Goal: Communication & Community: Answer question/provide support

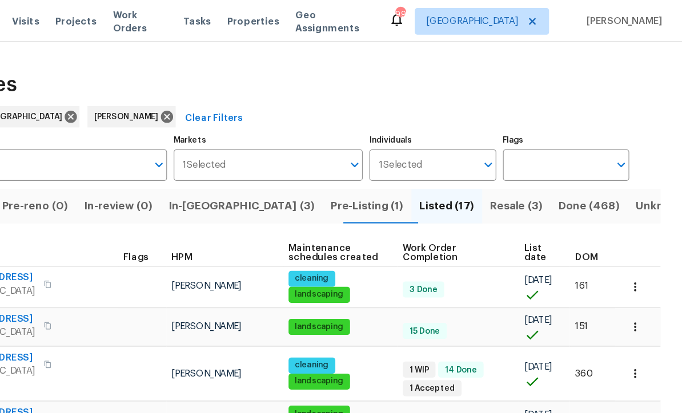
click at [629, 284] on button "button" at bounding box center [641, 279] width 25 height 25
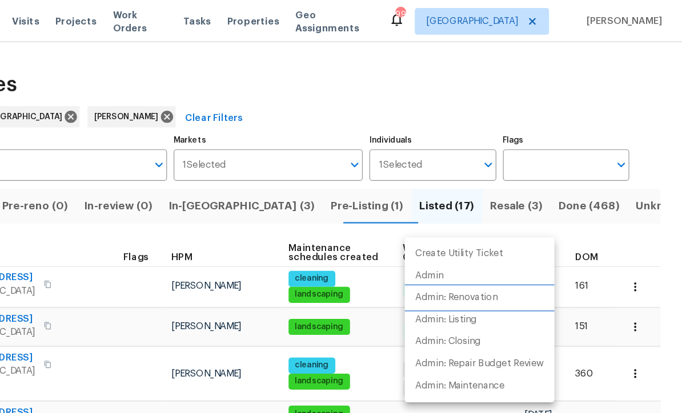
click at [454, 259] on p "Admin: Renovation" at bounding box center [489, 255] width 70 height 12
click at [569, 134] on div at bounding box center [341, 206] width 682 height 413
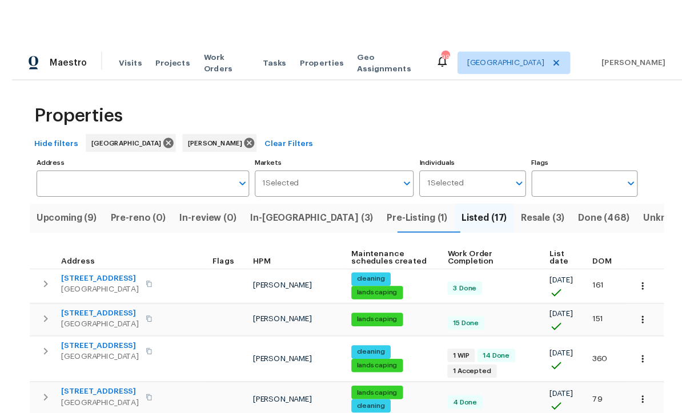
scroll to position [3, 0]
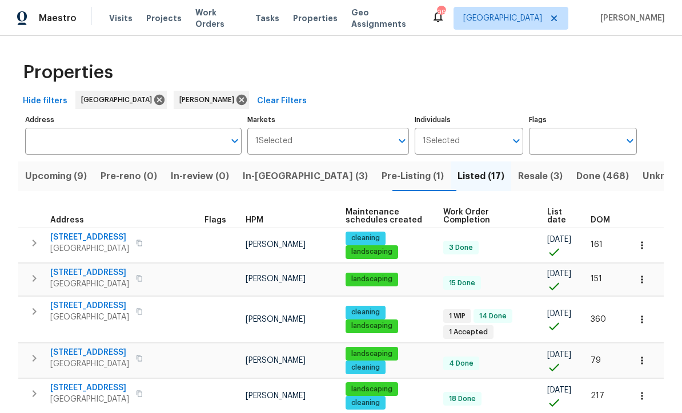
click at [647, 283] on button "button" at bounding box center [641, 279] width 25 height 25
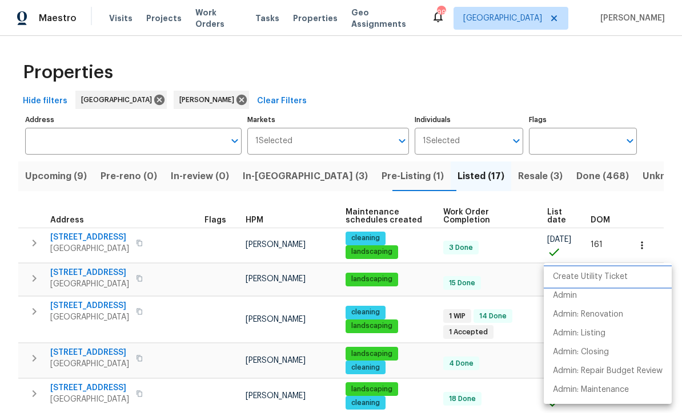
click at [610, 278] on p "Create Utility Ticket" at bounding box center [590, 277] width 75 height 12
click at [276, 81] on div at bounding box center [341, 206] width 682 height 413
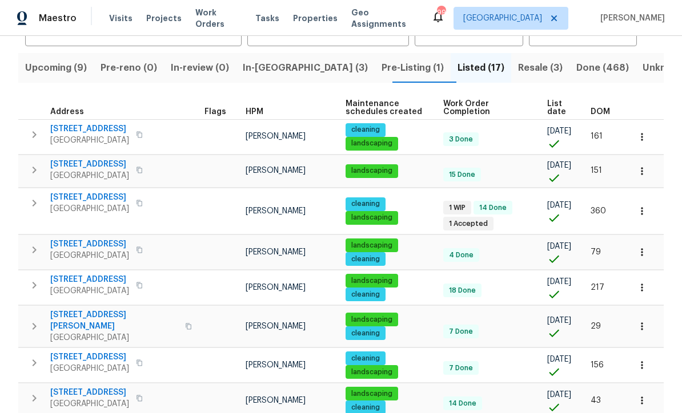
scroll to position [3, 0]
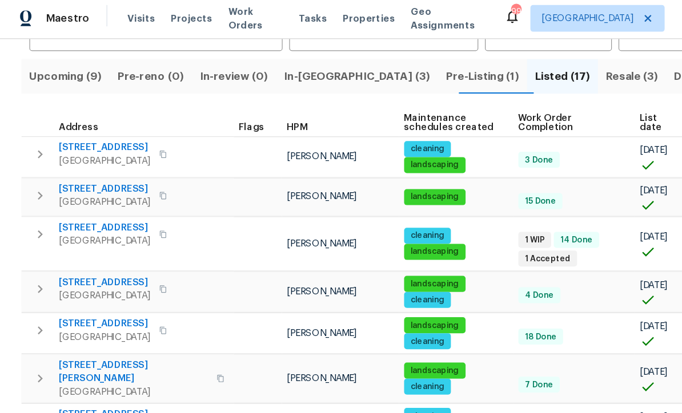
click at [44, 66] on span "Upcoming (9)" at bounding box center [56, 68] width 62 height 16
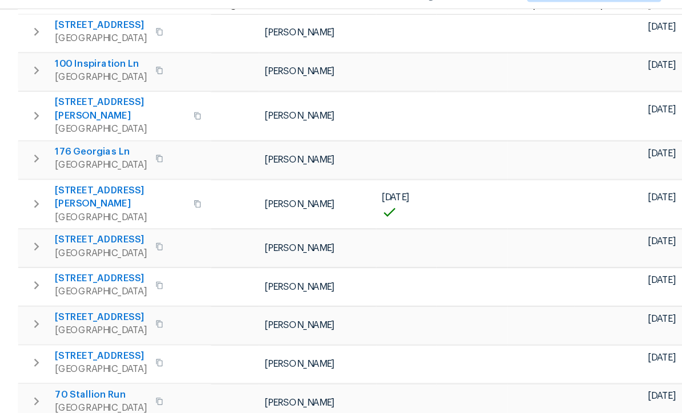
scroll to position [36, 0]
click at [72, 393] on span "143 Hunters Crk" at bounding box center [89, 398] width 79 height 11
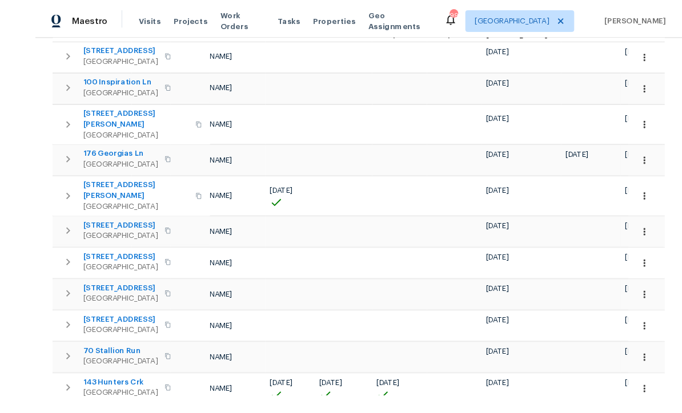
scroll to position [27, 0]
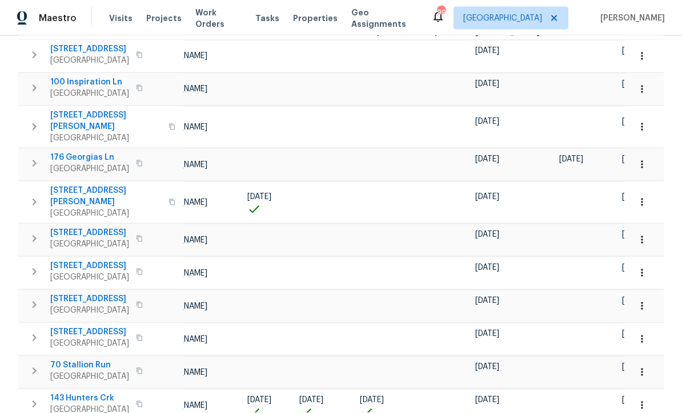
click at [644, 393] on button "button" at bounding box center [641, 405] width 25 height 25
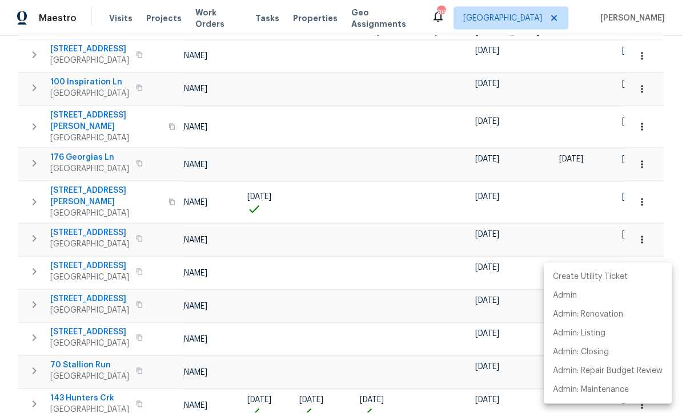
scroll to position [27, 0]
click at [614, 317] on p "Admin: Renovation" at bounding box center [588, 315] width 70 height 12
click at [250, 134] on div at bounding box center [341, 206] width 682 height 413
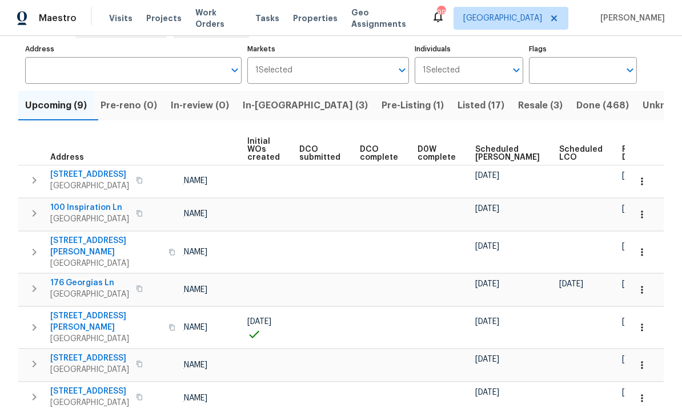
scroll to position [71, 0]
click at [622, 152] on span "Ready Date" at bounding box center [634, 153] width 25 height 16
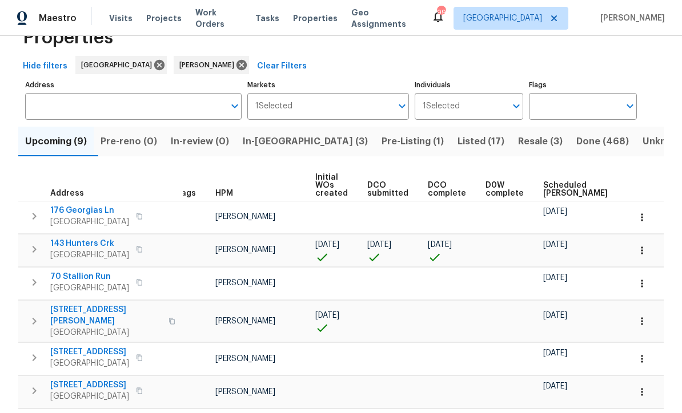
scroll to position [0, 25]
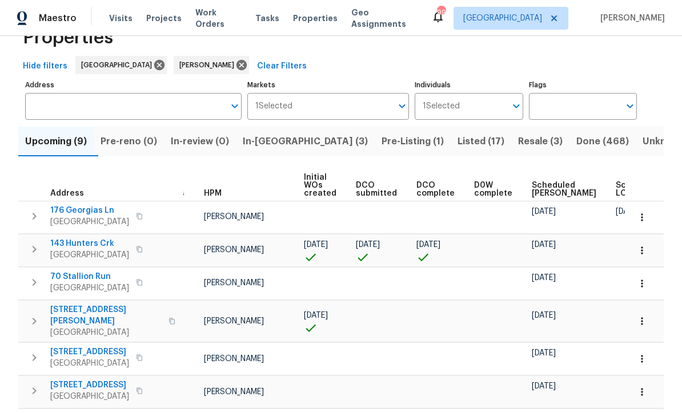
click at [649, 225] on button "button" at bounding box center [641, 217] width 25 height 25
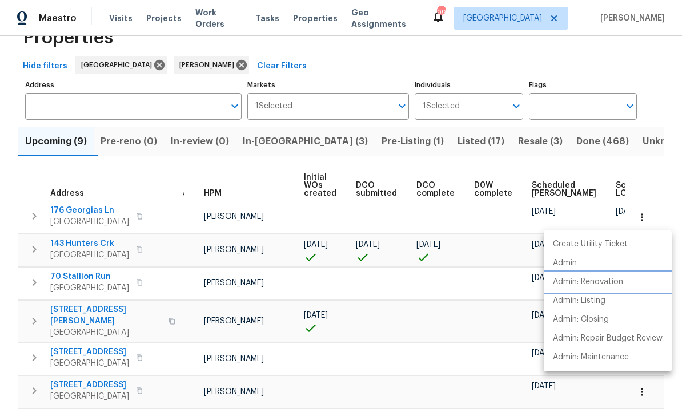
click at [622, 288] on li "Admin: Renovation" at bounding box center [607, 282] width 128 height 19
click at [626, 285] on li "Admin: Renovation" at bounding box center [607, 282] width 128 height 19
click at [642, 65] on div at bounding box center [341, 206] width 682 height 413
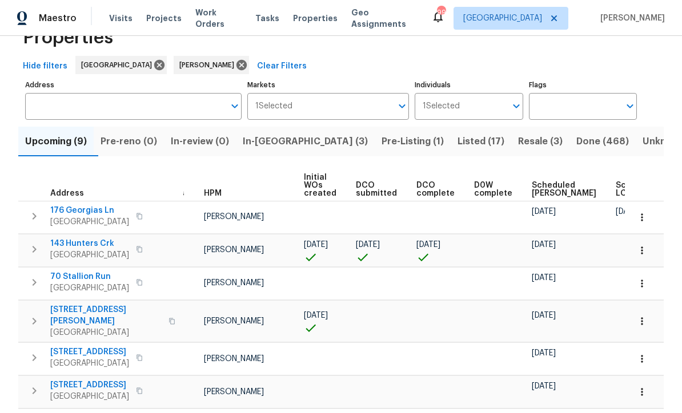
click at [647, 289] on icon "button" at bounding box center [641, 283] width 11 height 11
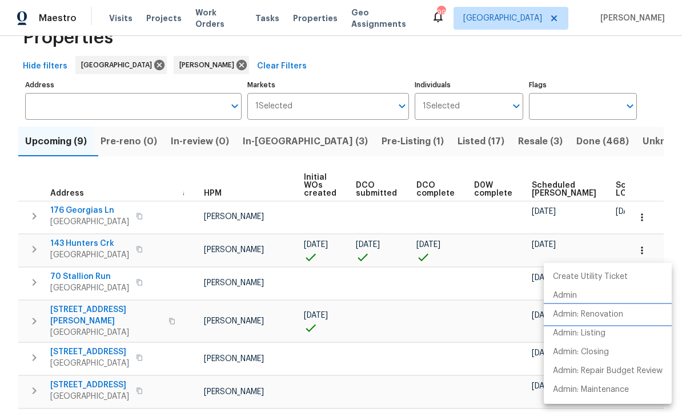
click at [619, 321] on li "Admin: Renovation" at bounding box center [607, 314] width 128 height 19
click at [659, 163] on div at bounding box center [341, 206] width 682 height 413
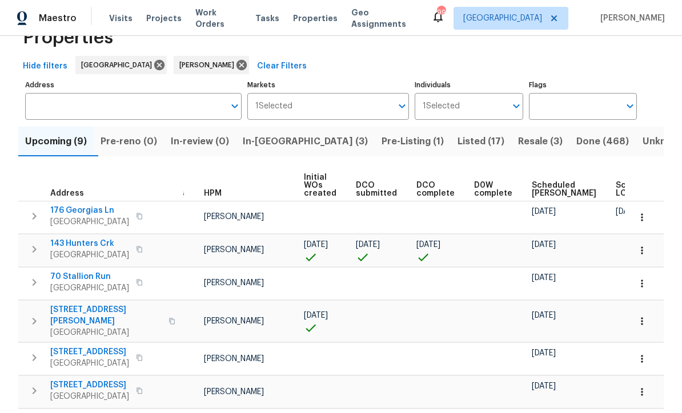
click at [646, 319] on icon "button" at bounding box center [641, 321] width 11 height 11
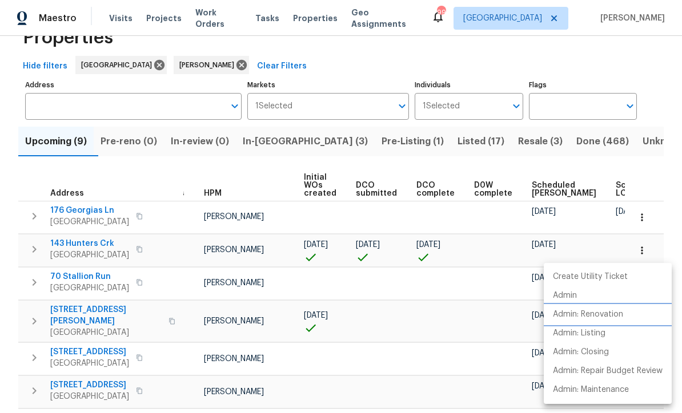
click at [619, 320] on p "Admin: Renovation" at bounding box center [588, 315] width 70 height 12
click at [283, 62] on div at bounding box center [341, 206] width 682 height 413
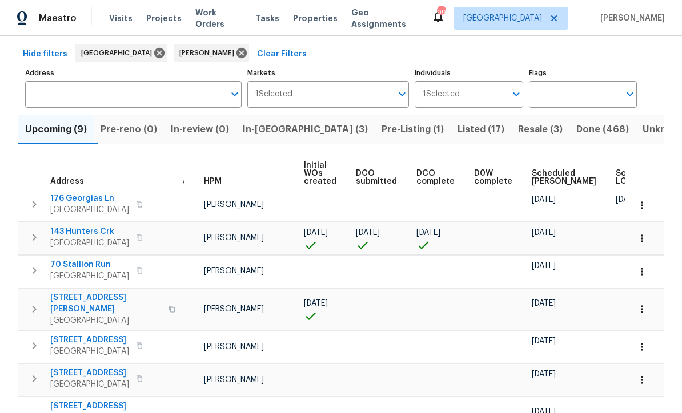
scroll to position [55, 0]
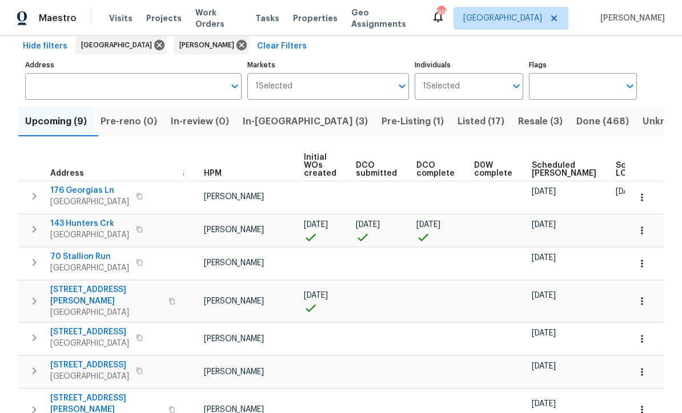
click at [280, 125] on span "In-reno (3)" at bounding box center [305, 122] width 125 height 16
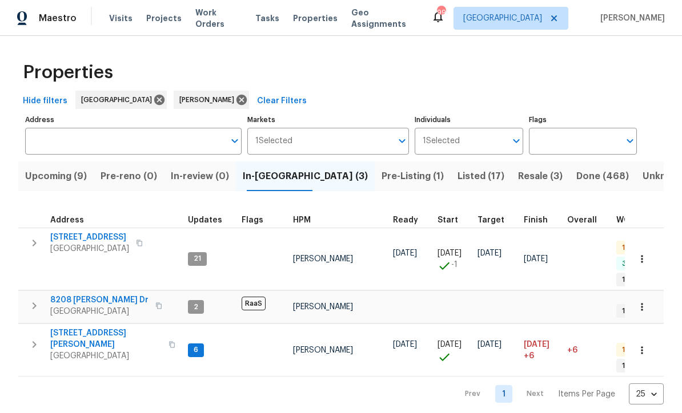
click at [71, 328] on span "[STREET_ADDRESS][PERSON_NAME]" at bounding box center [105, 339] width 111 height 23
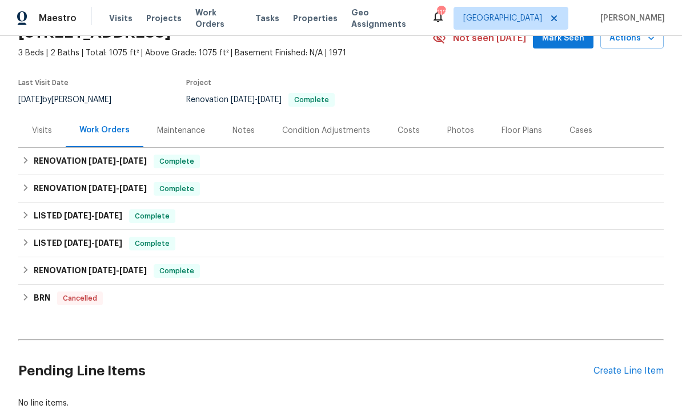
scroll to position [60, 0]
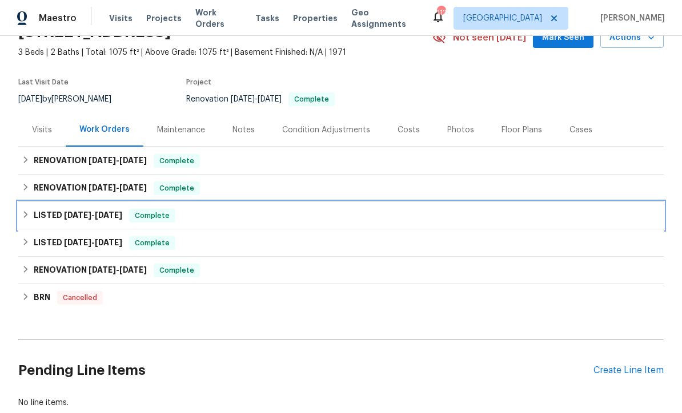
click at [72, 216] on span "[DATE]" at bounding box center [77, 215] width 27 height 8
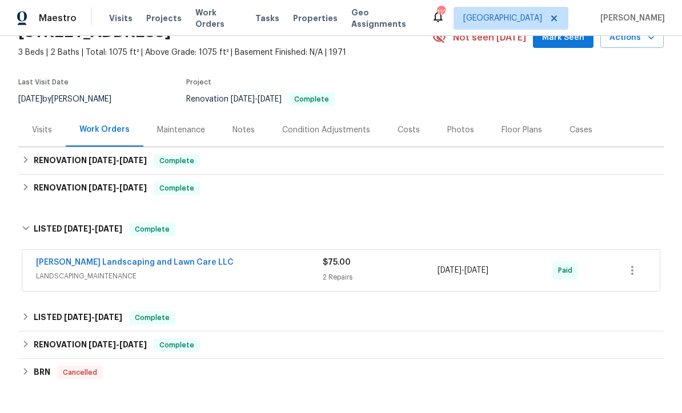
click at [98, 261] on link "Stewart's Landscaping and Lawn Care LLC" at bounding box center [135, 263] width 198 height 8
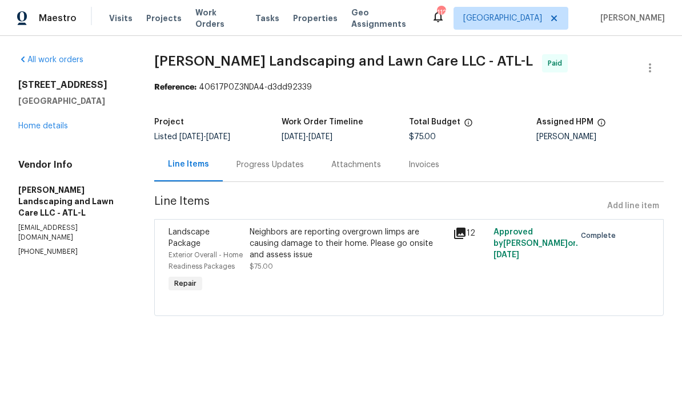
click at [285, 253] on div "Neighbors are reporting overgrown limps are causing damage to their home. Pleas…" at bounding box center [347, 244] width 196 height 34
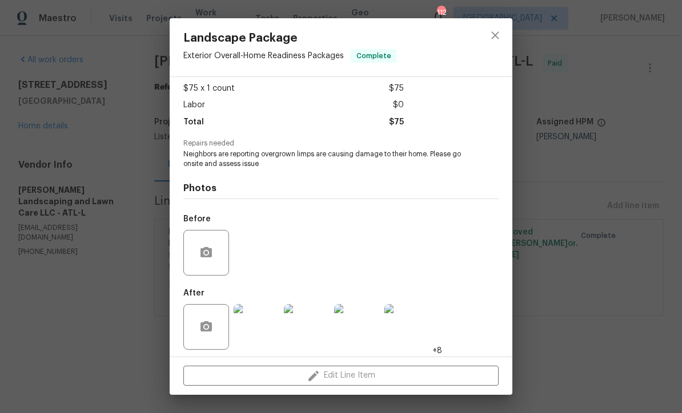
scroll to position [67, 0]
click at [260, 329] on img at bounding box center [256, 328] width 46 height 46
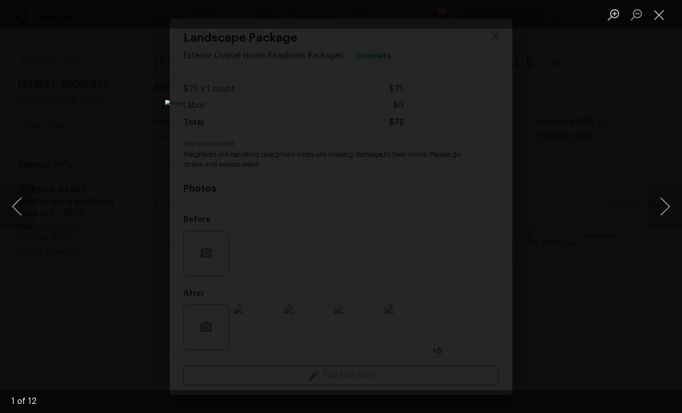
click at [663, 209] on button "Next image" at bounding box center [664, 207] width 34 height 46
click at [667, 210] on button "Next image" at bounding box center [664, 207] width 34 height 46
click at [667, 206] on button "Next image" at bounding box center [664, 207] width 34 height 46
click at [665, 206] on button "Next image" at bounding box center [664, 207] width 34 height 46
click at [664, 208] on button "Next image" at bounding box center [664, 207] width 34 height 46
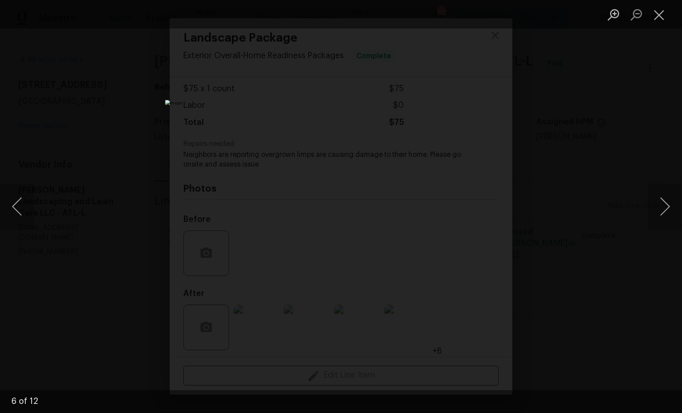
click at [664, 204] on button "Next image" at bounding box center [664, 207] width 34 height 46
click at [666, 204] on button "Next image" at bounding box center [664, 207] width 34 height 46
click at [665, 204] on button "Next image" at bounding box center [664, 207] width 34 height 46
click at [666, 205] on button "Next image" at bounding box center [664, 207] width 34 height 46
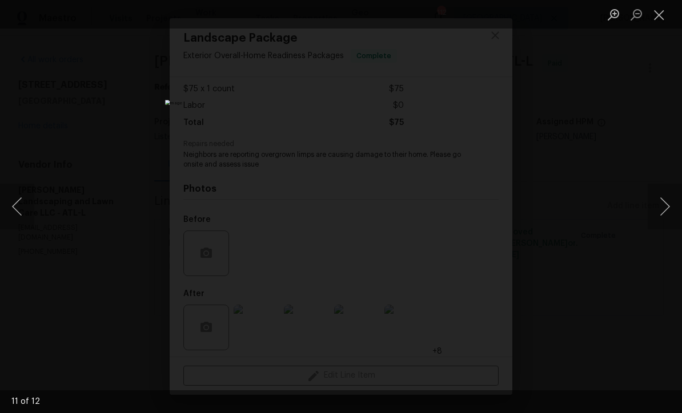
click at [664, 204] on button "Next image" at bounding box center [664, 207] width 34 height 46
click at [665, 205] on button "Next image" at bounding box center [664, 207] width 34 height 46
click at [662, 18] on button "Close lightbox" at bounding box center [658, 15] width 23 height 20
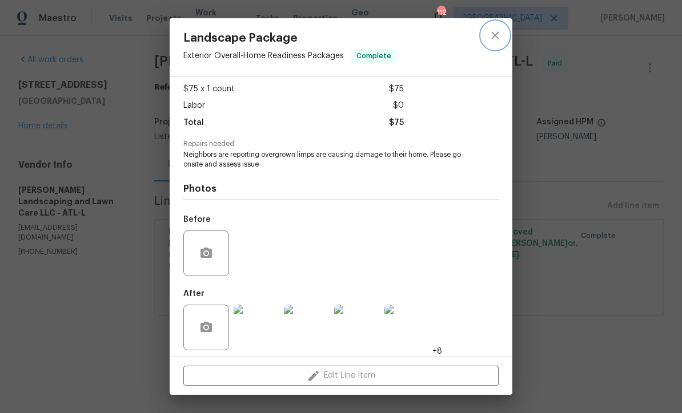
click at [501, 37] on icon "close" at bounding box center [495, 36] width 14 height 14
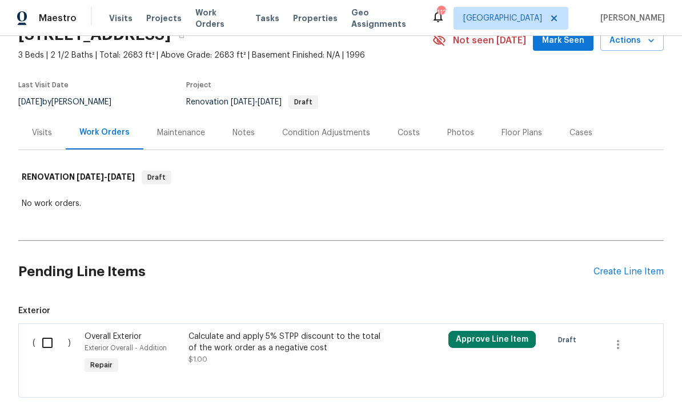
scroll to position [57, 0]
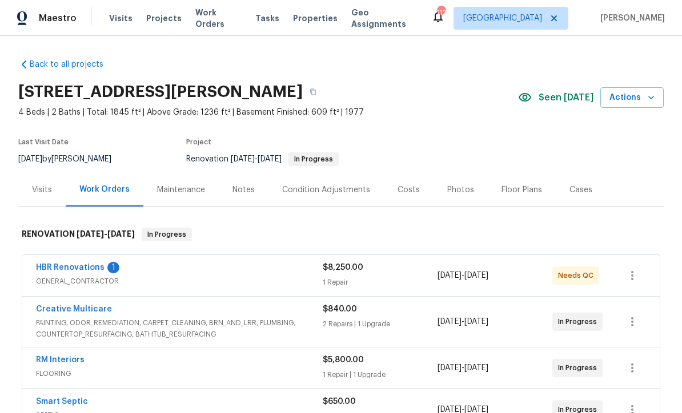
click at [61, 269] on link "HBR Renovations" at bounding box center [70, 268] width 68 height 8
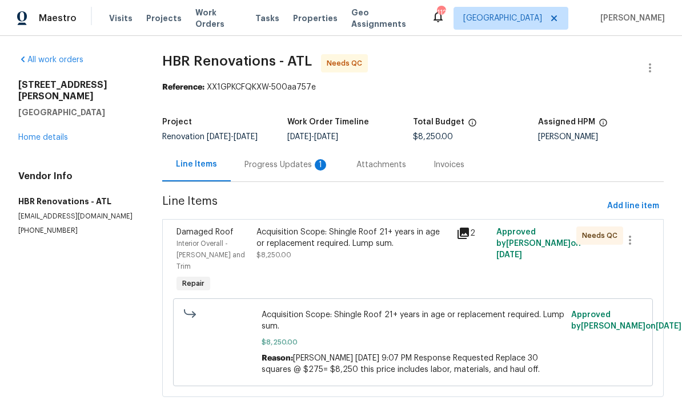
click at [271, 162] on div "Progress Updates 1" at bounding box center [286, 164] width 84 height 11
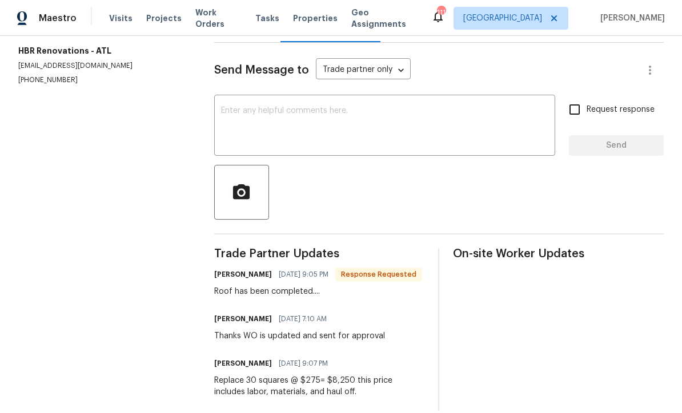
scroll to position [138, 0]
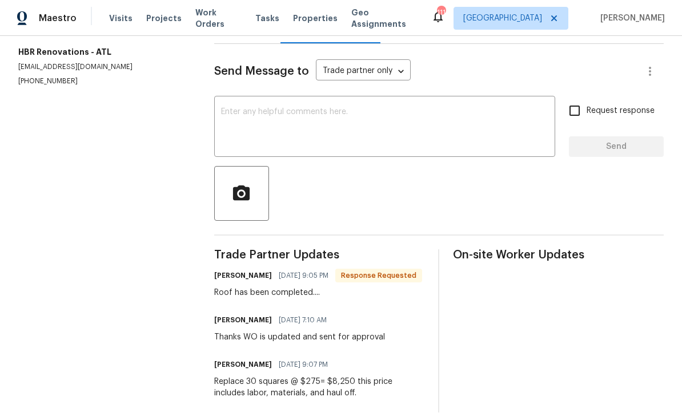
click at [220, 119] on div "x ​" at bounding box center [384, 128] width 341 height 58
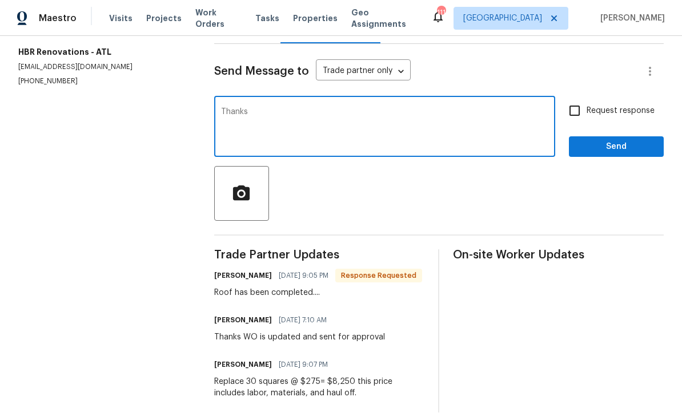
type textarea "Thanks"
click at [651, 154] on span "Send" at bounding box center [616, 147] width 76 height 14
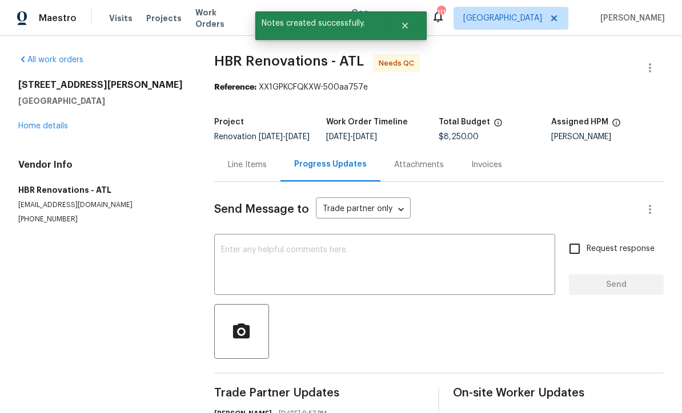
click at [244, 171] on div "Line Items" at bounding box center [247, 164] width 39 height 11
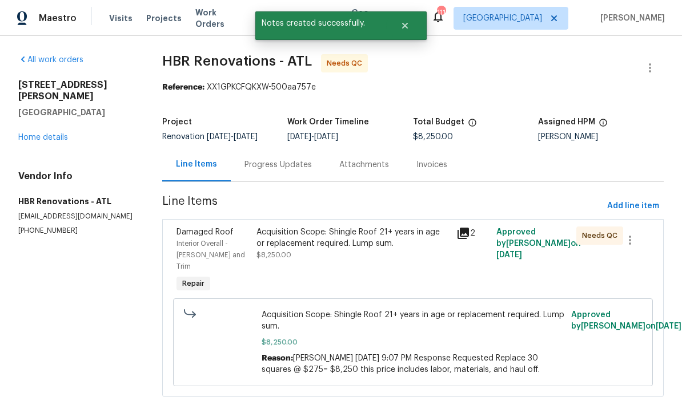
click at [283, 247] on div "Acquisition Scope: Shingle Roof 21+ years in age or replacement required. Lump …" at bounding box center [352, 238] width 193 height 23
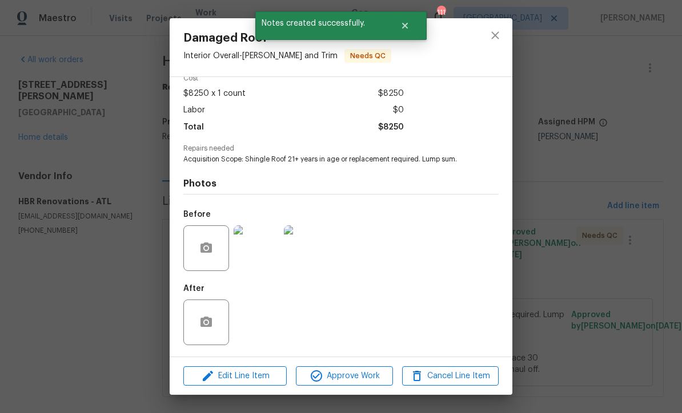
scroll to position [58, 0]
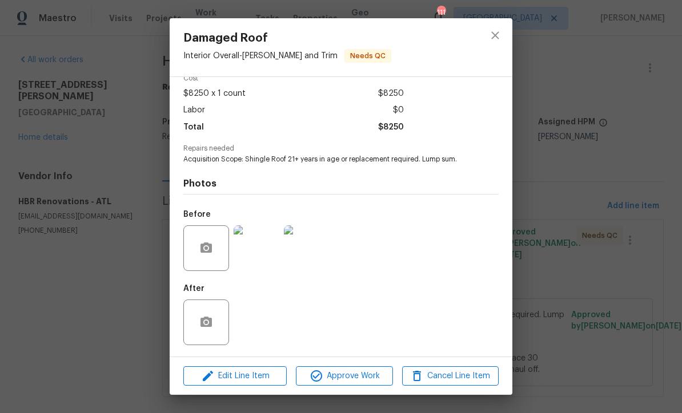
click at [259, 253] on img at bounding box center [256, 248] width 46 height 46
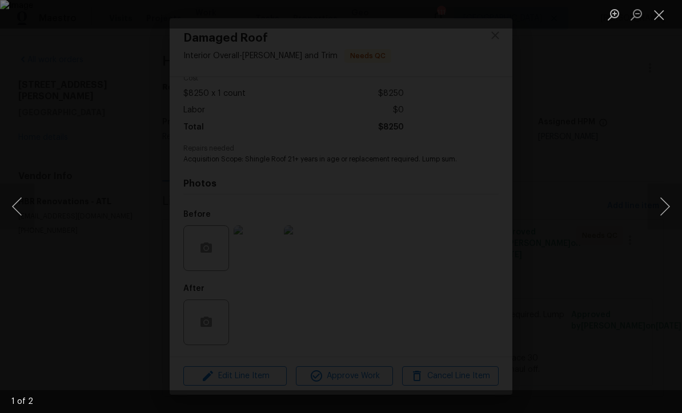
click at [662, 17] on button "Close lightbox" at bounding box center [658, 15] width 23 height 20
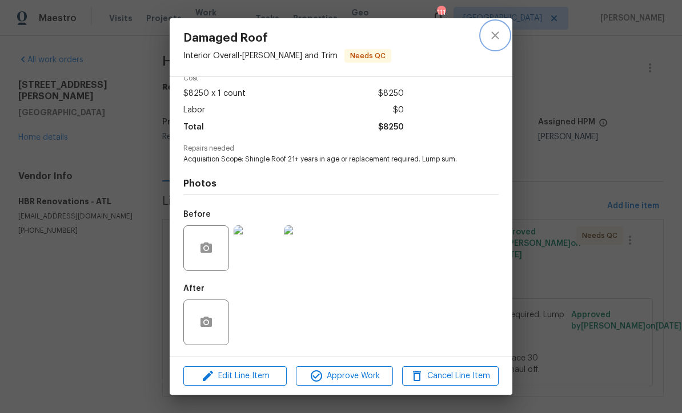
click at [495, 38] on icon "close" at bounding box center [495, 36] width 14 height 14
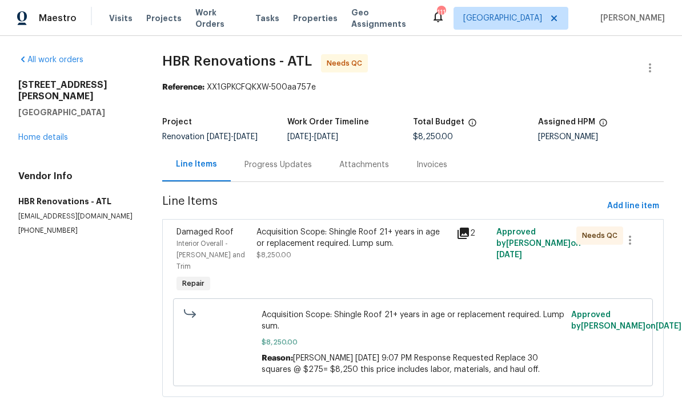
click at [267, 165] on div "Progress Updates" at bounding box center [277, 164] width 67 height 11
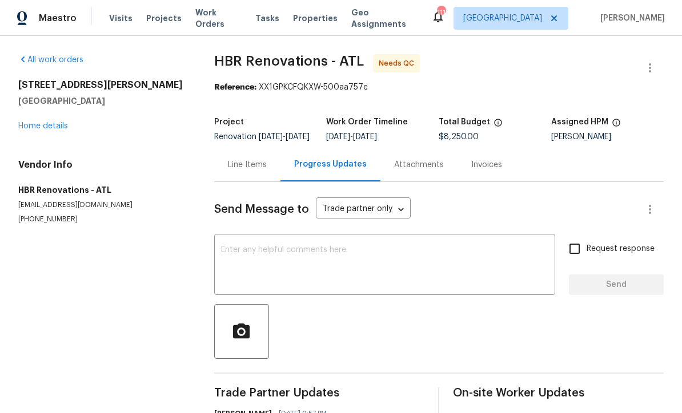
click at [223, 256] on textarea at bounding box center [385, 266] width 328 height 40
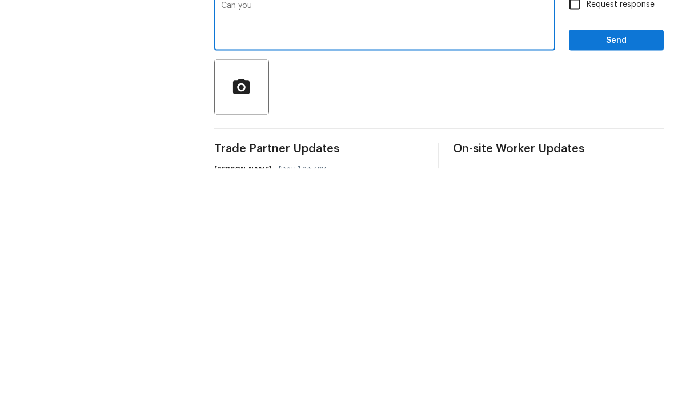
scroll to position [38, 0]
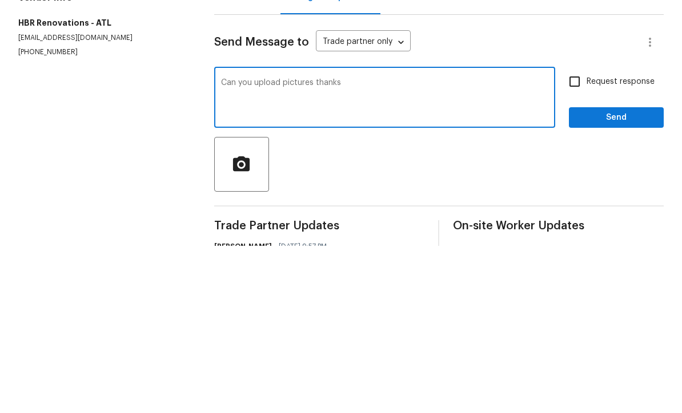
type textarea "Can you upload pictures thanks"
click at [580, 237] on input "Request response" at bounding box center [574, 249] width 24 height 24
checkbox input "true"
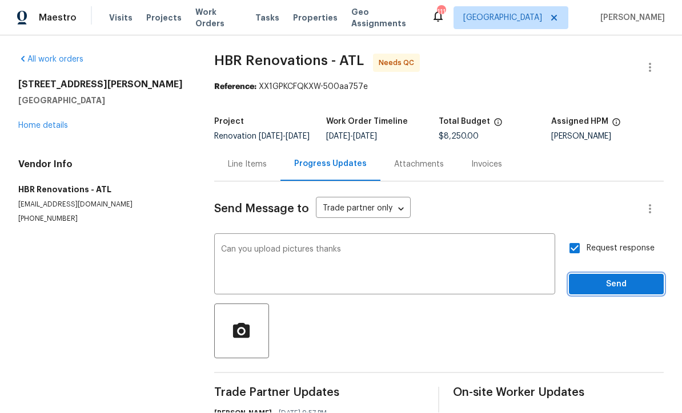
click at [621, 278] on span "Send" at bounding box center [616, 285] width 76 height 14
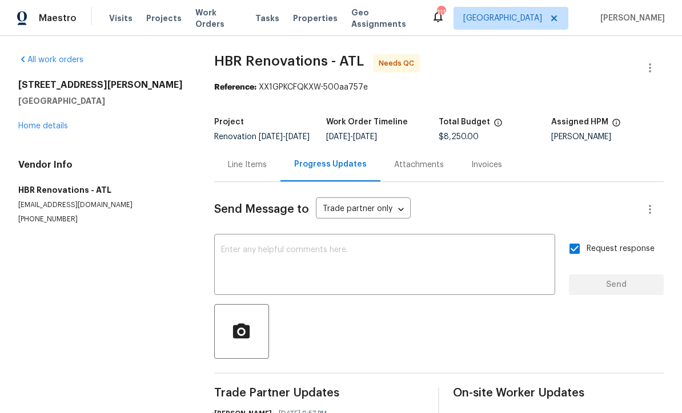
scroll to position [0, 0]
click at [38, 128] on link "Home details" at bounding box center [43, 126] width 50 height 8
